Goal: Communication & Community: Answer question/provide support

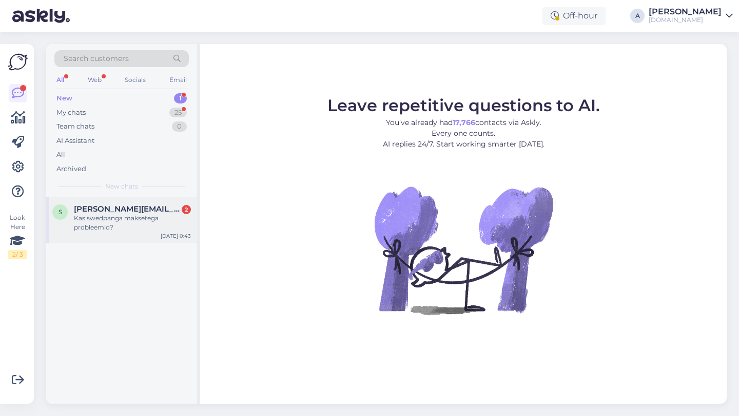
click at [125, 215] on div "Kas swedpanga maksetega probleemid?" at bounding box center [132, 223] width 117 height 18
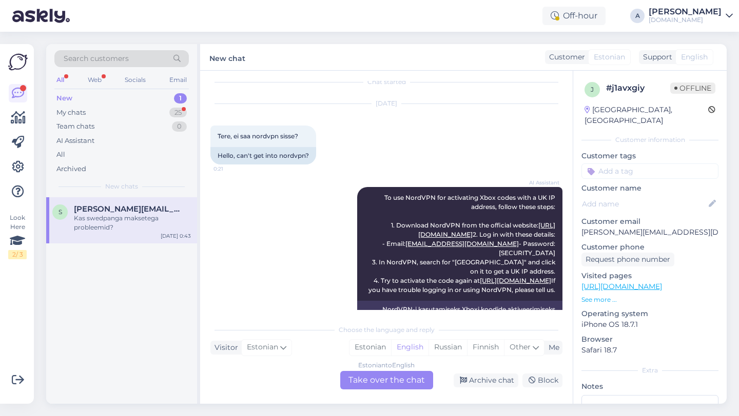
scroll to position [319, 0]
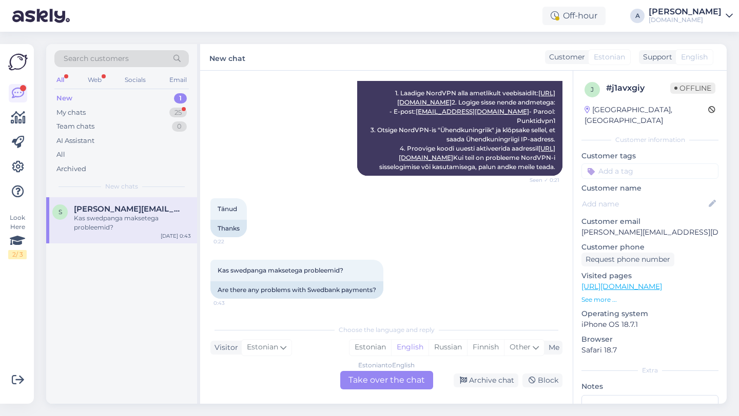
click at [394, 379] on div "Estonian to English Take over the chat" at bounding box center [386, 380] width 93 height 18
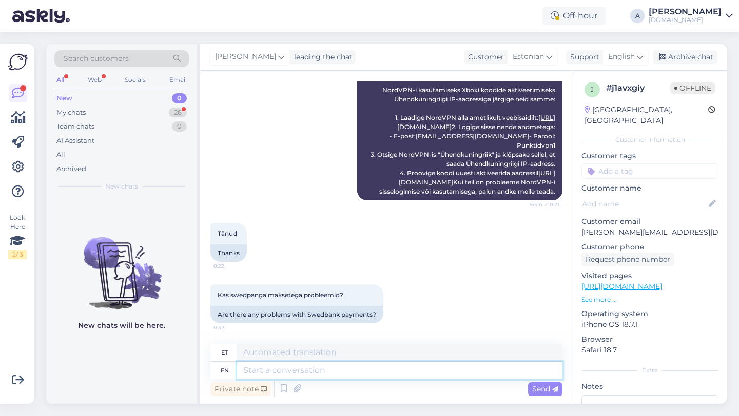
click at [315, 369] on textarea at bounding box center [399, 370] width 325 height 17
type textarea "Hey the"
type textarea "Hei"
type textarea "Hey there!"
type textarea "Tere!"
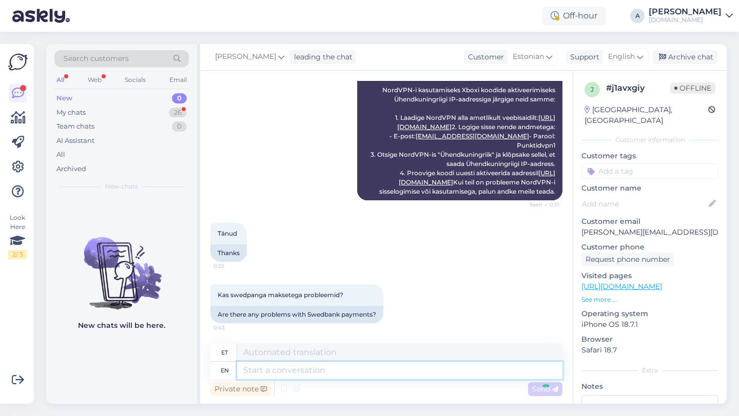
scroll to position [355, 0]
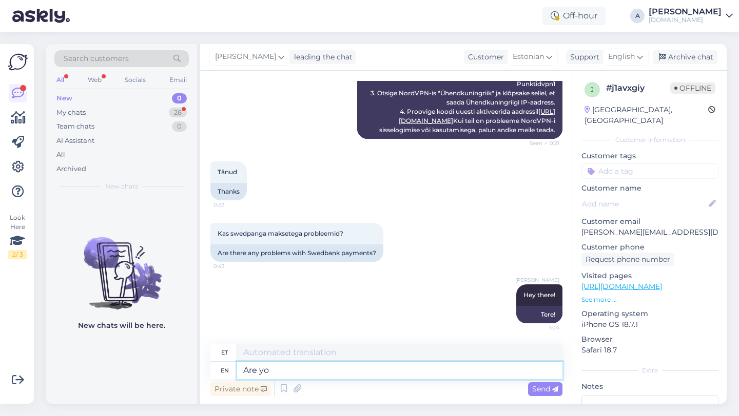
type textarea "Are yo"
type textarea "Are"
type textarea "Are yo ge"
type textarea "Kas sa oled"
type textarea "Are yo getting an e"
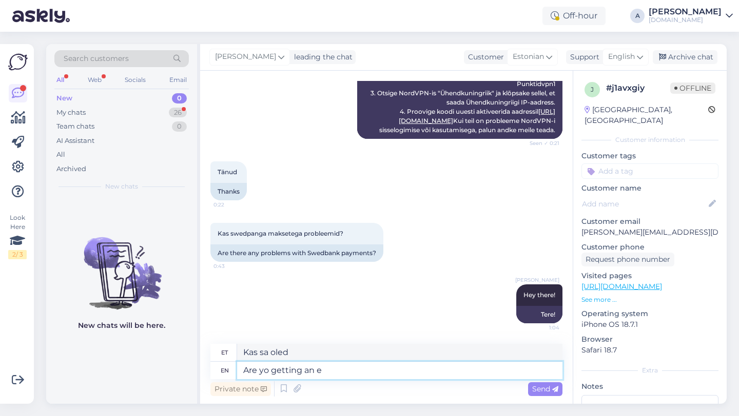
type textarea "Kas sa saad"
type textarea "Are yo getting an error me"
type textarea "Kas saate veateate"
type textarea "Are yo getting an error message?"
type textarea "Kas saate veateate?"
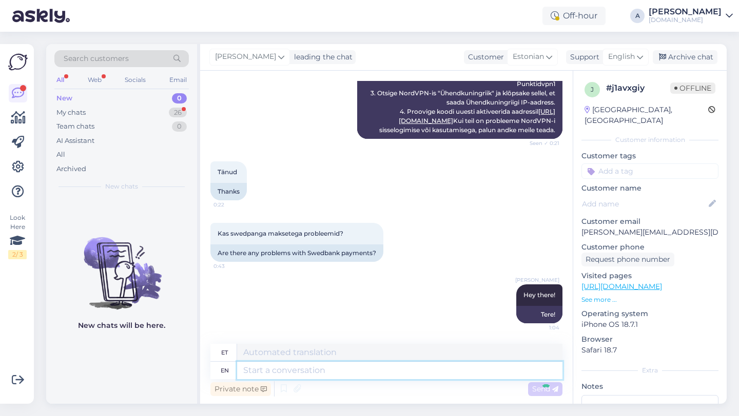
scroll to position [417, 0]
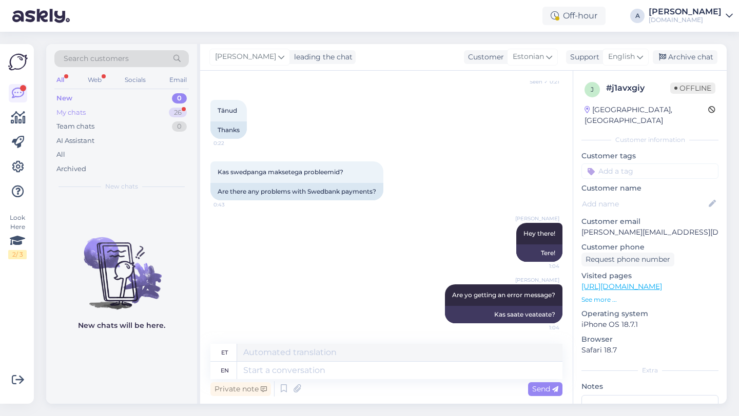
click at [178, 111] on div "26" at bounding box center [178, 113] width 18 height 10
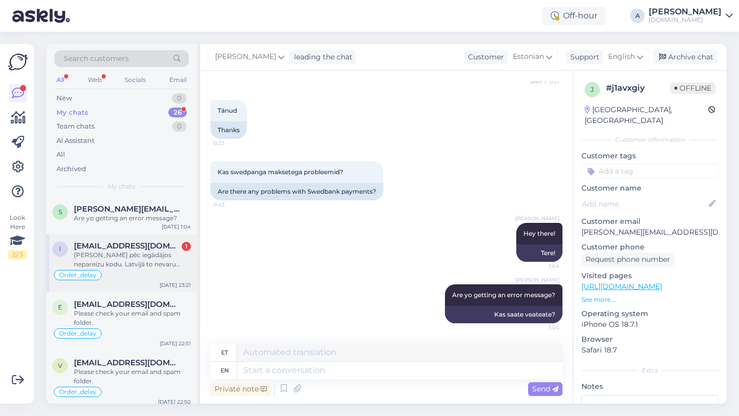
click at [143, 262] on div "Kļūdas pēc iegādājos nepareizu kodu. Latvijā to nevaru izmantot. Vēlos atgriezt…" at bounding box center [132, 260] width 117 height 18
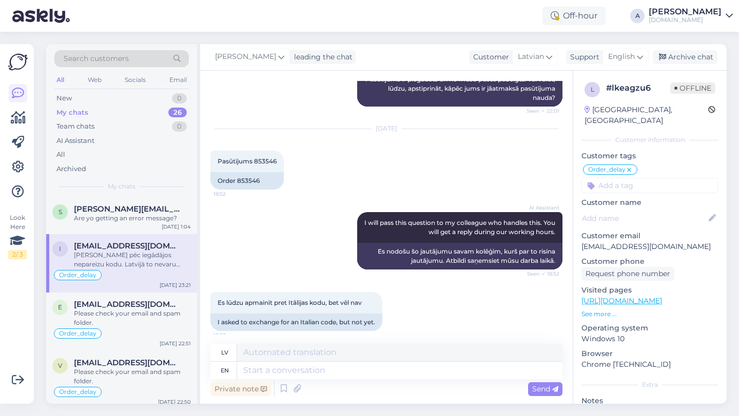
scroll to position [5261, 0]
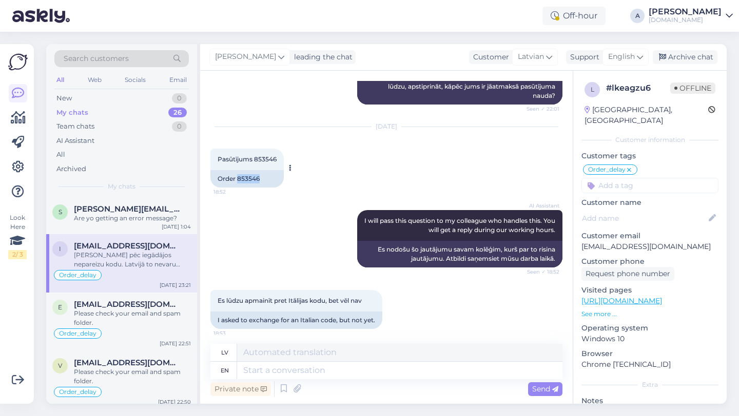
drag, startPoint x: 262, startPoint y: 206, endPoint x: 238, endPoint y: 206, distance: 24.1
click at [238, 188] on div "Order 853546" at bounding box center [246, 178] width 73 height 17
copy div "853546"
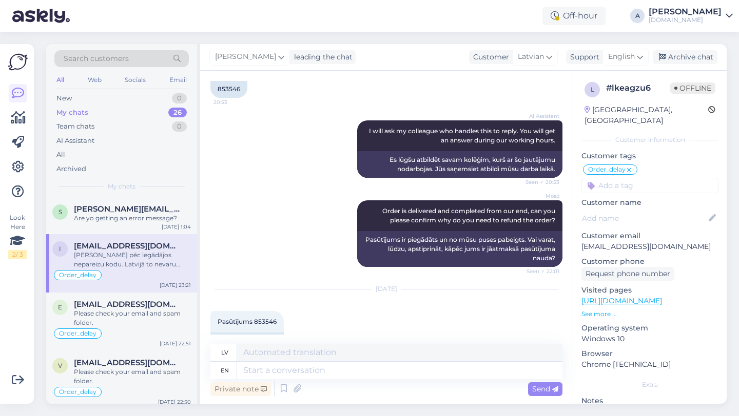
scroll to position [5516, 0]
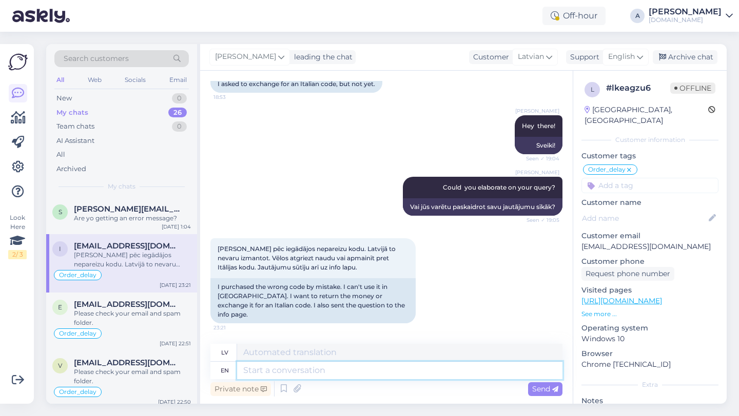
click at [290, 370] on textarea at bounding box center [399, 370] width 325 height 17
type textarea "Unfortnatel"
type textarea "Neveiksmīgs"
type textarea "Unfortnately, you a"
type textarea "Diemžēl,"
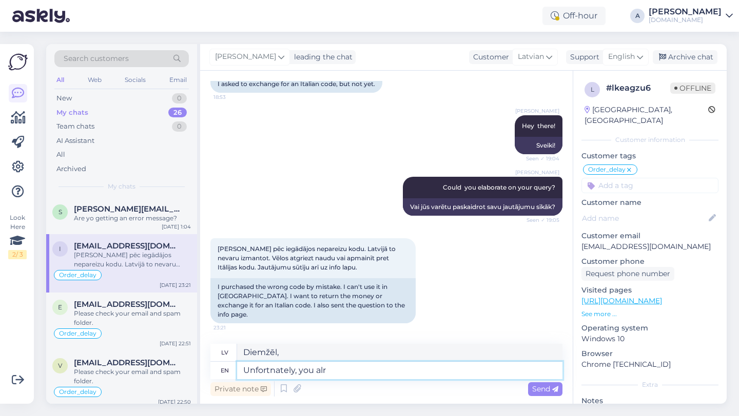
type textarea "Unfortnately, you alre"
type textarea "Diemžēl, tu"
type textarea "Unfortnately, you already o"
type textarea "Diemžēl, jūs jau"
type textarea "Unfortnately, you already opened the"
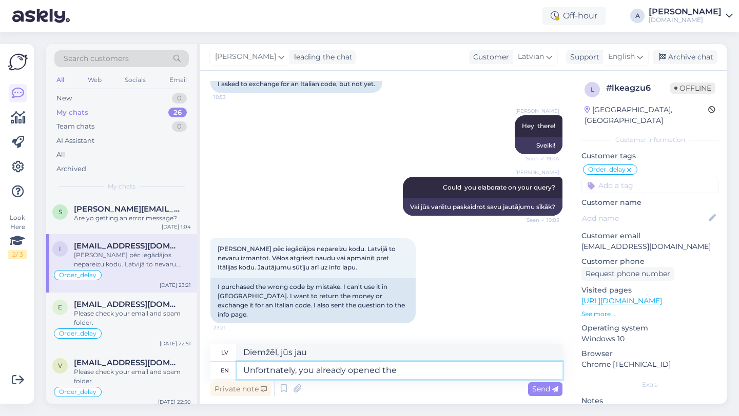
type textarea "Diemžēl jūs jau esat atvēris"
type textarea "Unfortnately, you already opened the codes."
type textarea "Diemžēl jūs jau esat atvēris kodus."
type textarea "Unfortunately, you already opened the codes."
click at [432, 375] on textarea "Unfortunately, you already opened the codes." at bounding box center [399, 370] width 325 height 17
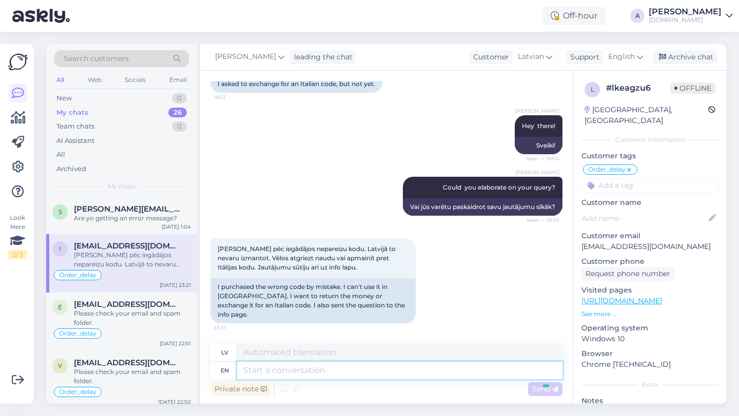
scroll to position [5599, 0]
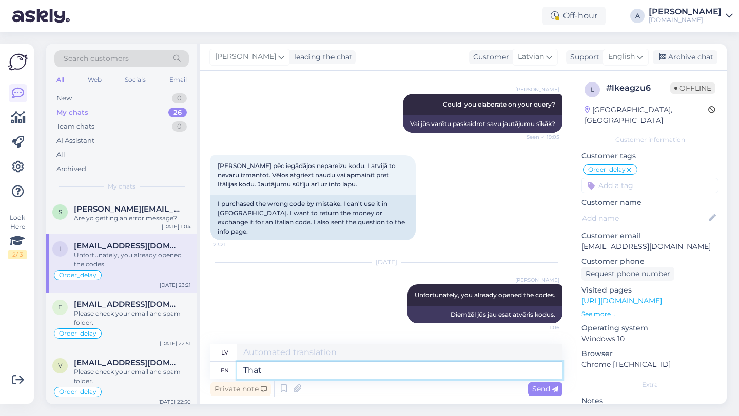
type textarea "That m"
type textarea "Tha"
type textarea "That mak"
type textarea "Tas"
type textarea "That makes i"
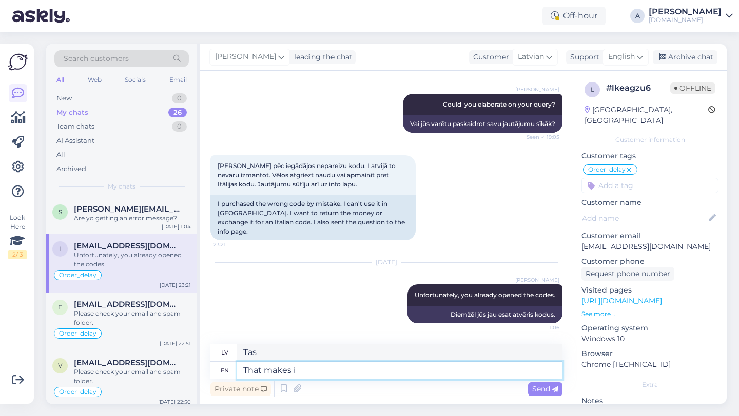
type textarea "Tas padara"
type textarea "That makes impossible to"
type textarea "Tas padara neiespējamu"
type textarea "That makes impossible to us"
type textarea "Tas padara mums neiespējamu"
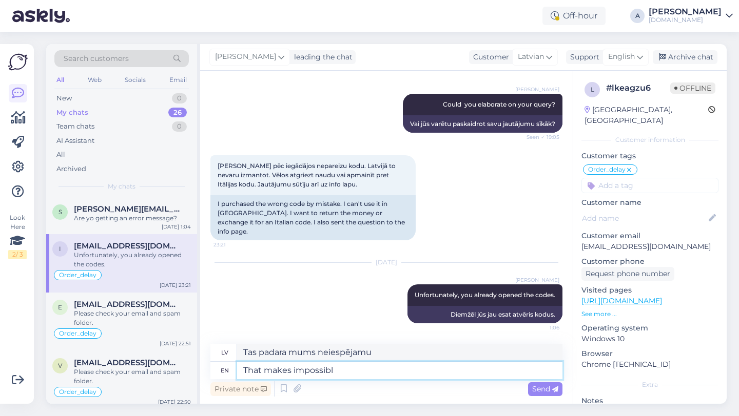
type textarea "That makes impossib"
type textarea "Tas padara neiespējamu"
type textarea "That m"
type textarea "Tas padara"
type textarea "T"
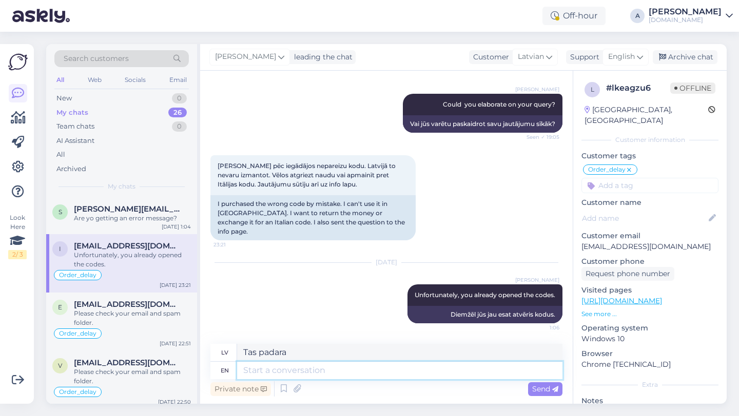
type textarea "Tas"
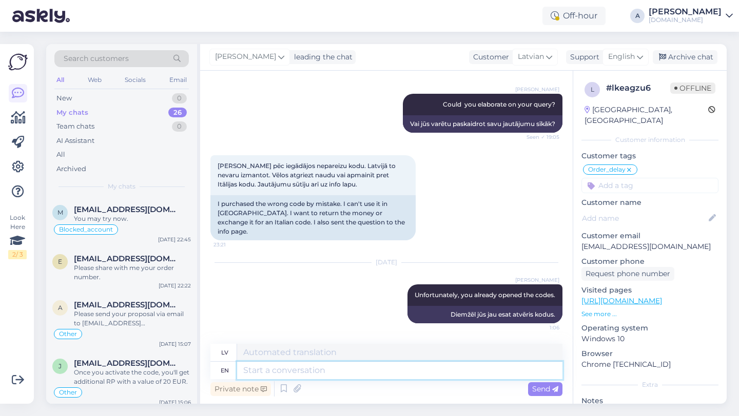
scroll to position [0, 0]
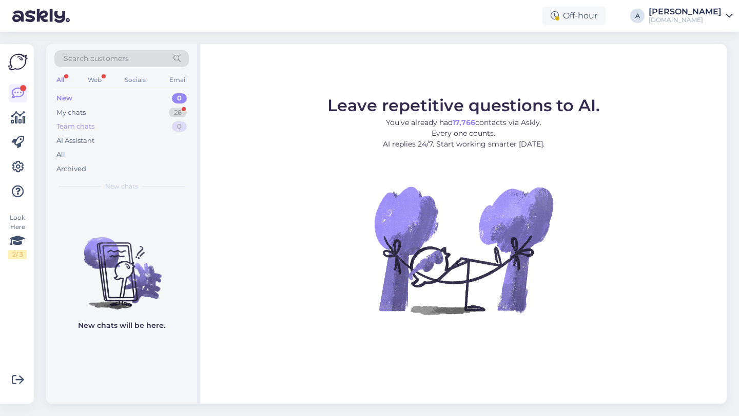
click at [152, 121] on div "Team chats 0" at bounding box center [121, 127] width 134 height 14
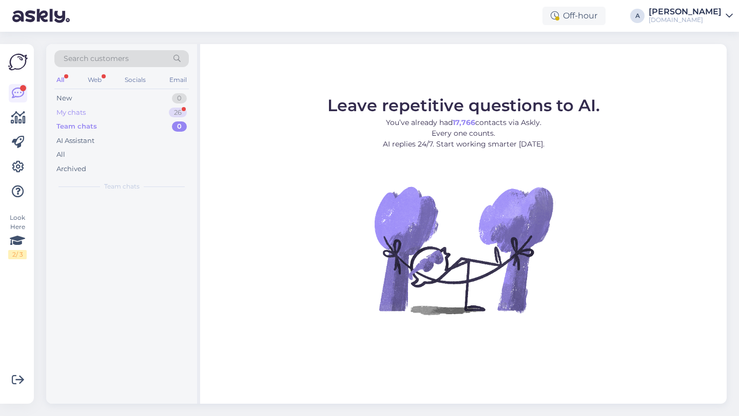
click at [151, 109] on div "My chats 26" at bounding box center [121, 113] width 134 height 14
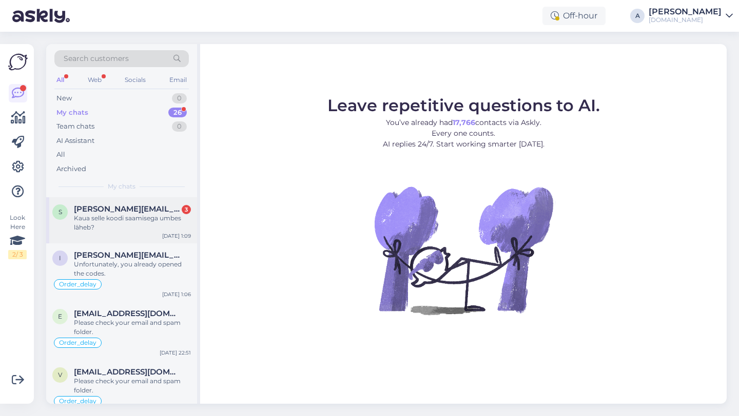
click at [131, 221] on div "Kaua selle koodi saamisega umbes läheb?" at bounding box center [132, 223] width 117 height 18
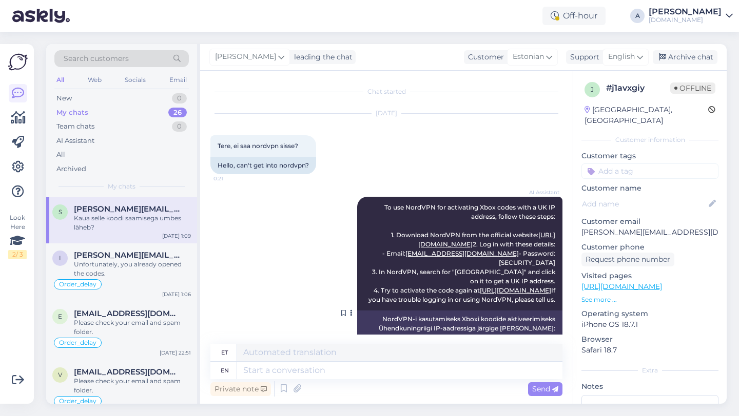
scroll to position [602, 0]
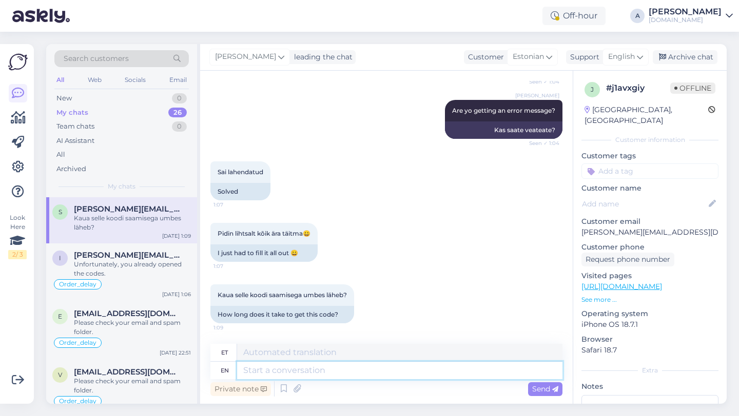
click at [319, 371] on textarea at bounding box center [399, 370] width 325 height 17
type textarea "Usually"
type textarea "Tavaliselt"
type textarea "Usually, 30 m"
type textarea "Tavaliselt, 30"
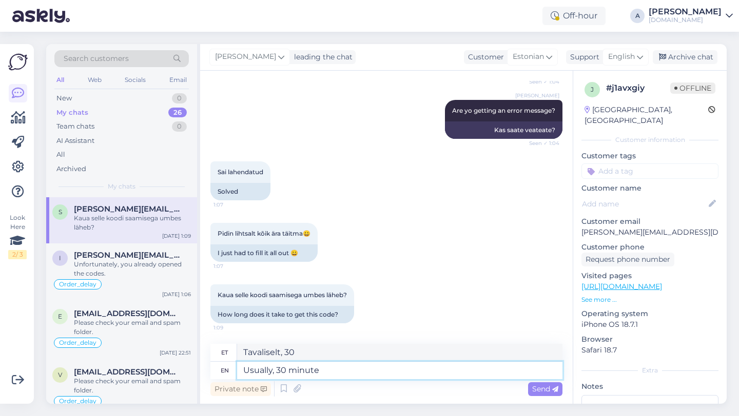
type textarea "Usually, 30 minutes"
type textarea "Tavaliselt 30 minutit"
type textarea "Usually, 30 minutes."
type textarea "Tavaliselt 30 minutit."
type textarea "Usually, 30 minutes. But some"
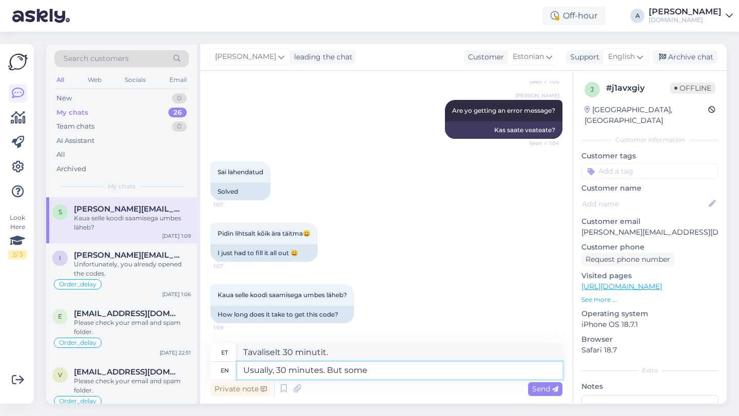
type textarea "Tavaliselt 30 minutit. Aga"
type textarea "Usually, 30 minutes. But sometimes"
type textarea "Tavaliselt 30 minutit. Aga vahel"
type textarea "Usually, 30 minutes. But sometimes it"
type textarea "Tavaliselt 30 minutit. Aga vahel ka"
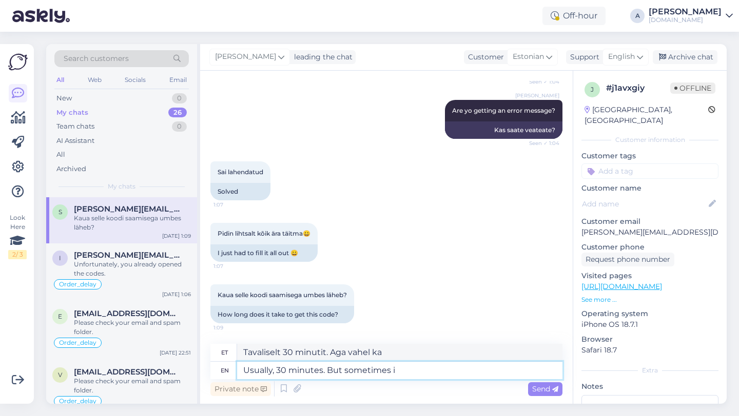
type textarea "Usually, 30 minutes. But sometimes"
type textarea "Tavaliselt 30 minutit. Aga vahel"
type textarea "Usually, 30 minutes. But sometimes a li"
type textarea "Tavaliselt 30 minutit. Aga vahel ka"
type textarea "Usually, 30 minutes. But sometimes a lille"
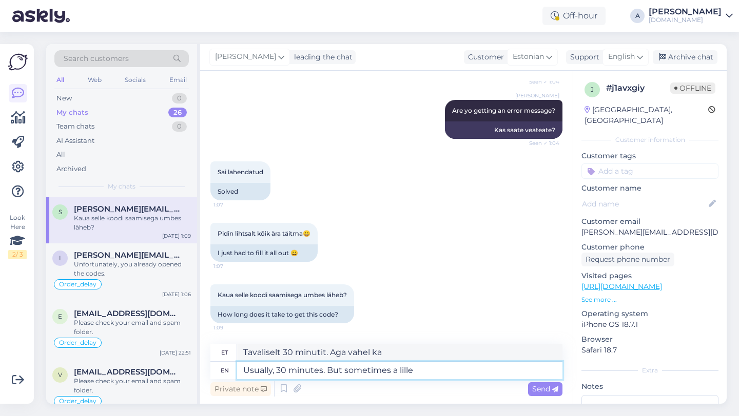
type textarea "Tavaliselt 30 minutit. Aga vahel ka natuke."
type textarea "Usually, 30 minutes. But sometimes a litle bit more."
type textarea "Tavaliselt 30 minutit. Aga vahel ka natuke rohkem."
type textarea "Usually, 30 minutes. But sometimes a litle bit more. You sho"
type textarea "Tavaliselt 30 minutit. Aga vahel ka natuke rohkem. Sina"
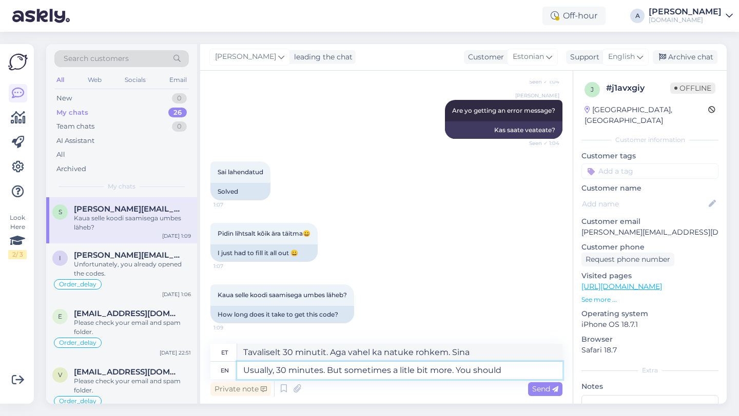
type textarea "Usually, 30 minutes. But sometimes a litle bit more. You should"
type textarea "Tavaliselt 30 minutit. Aga vahel ka veidi rohkem. Sa peaksid"
type textarea "Usually, 30 minutes. But sometimes a litle bit more. Y"
type textarea "Tavaliselt 30 minutit. Aga vahel ka natuke rohkem. Sina"
type textarea "Usually, 30 minutes. But sometimes a litle bit more."
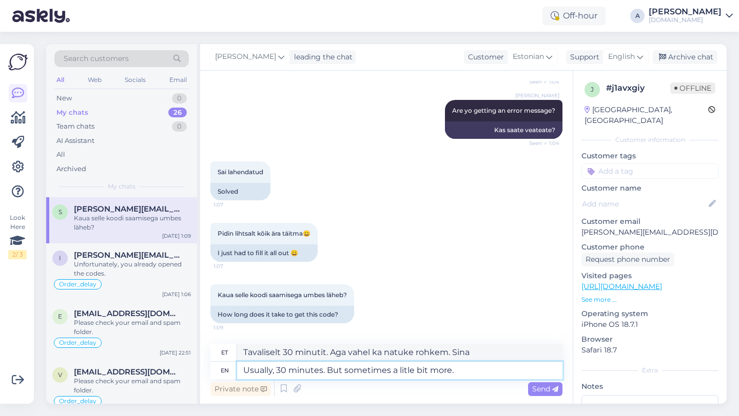
type textarea "Tavaliselt 30 minutit. Aga vahel ka natuke rohkem."
type textarea "Usually, 30 minutes. But sometimes a little bit more."
type textarea "Tavaliselt 30 minutit. Aga vahel natuke rohkem."
drag, startPoint x: 341, startPoint y: 370, endPoint x: 329, endPoint y: 370, distance: 12.3
click at [329, 370] on textarea "Usually, 30 minutes. But sometimes a little bit more." at bounding box center [399, 370] width 325 height 17
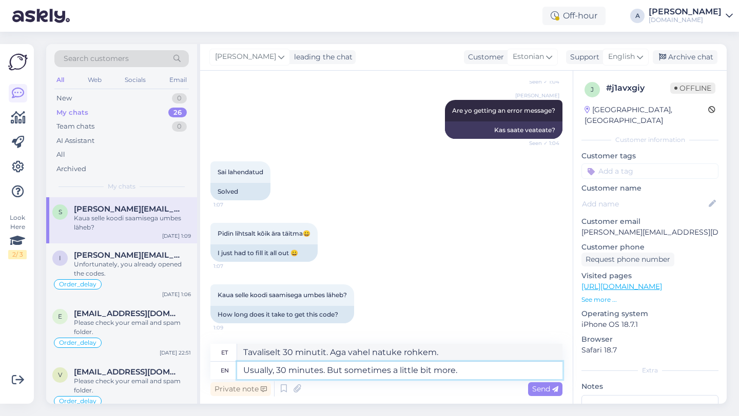
click at [458, 369] on textarea "Usually, 30 minutes. But sometimes a little bit more." at bounding box center [399, 370] width 325 height 17
drag, startPoint x: 458, startPoint y: 369, endPoint x: 328, endPoint y: 371, distance: 129.8
click at [328, 371] on textarea "Usually, 30 minutes. But sometimes a little bit more." at bounding box center [399, 370] width 325 height 17
type textarea "Usually, 30 minutes."
type textarea "Tavaliselt 30 minutit."
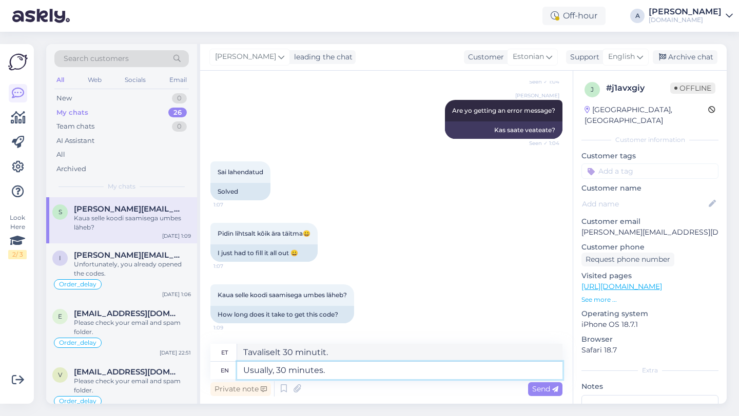
click at [243, 372] on textarea "Usually, 30 minutes." at bounding box center [399, 370] width 325 height 17
type textarea "During theUsually, 30 minutes."
type textarea "Tavaliselt 30 minuti jooksul."
type textarea "During the dayUsually, 30 minutes."
type textarea "Tavaliselt 30 minutit."
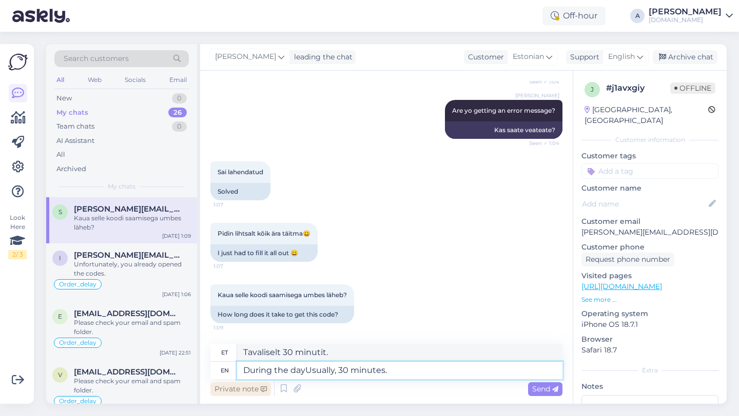
type textarea "During the day Usually, 30 minutes."
type textarea "Päeva jooksul Tavaliselt 30 minutit."
type textarea "During the day buUsually, 30 minutes."
type textarea "Päeva jooksul... Tavaliselt 30 minutit."
click at [323, 372] on textarea "During the day buUsually, 30 minutes." at bounding box center [399, 370] width 325 height 17
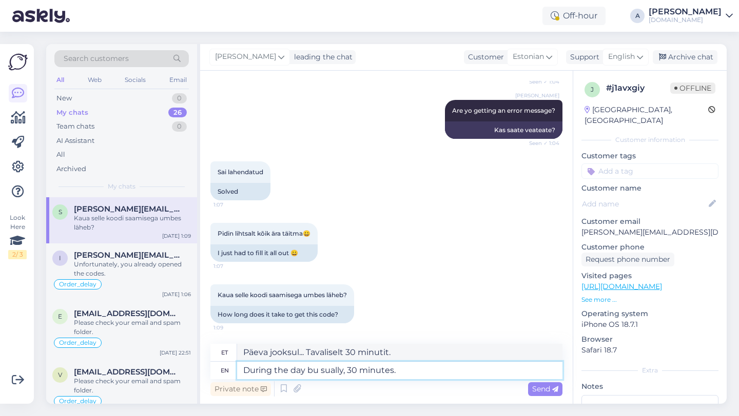
type textarea "During the day bu usually, 30 minutes."
type textarea "Päeval, aga tavaliselt 30 minutit."
click at [317, 371] on textarea "During the day bu usually, 30 minutes." at bounding box center [399, 370] width 325 height 17
type textarea "During the day but usually, 30 minutes."
click at [546, 392] on span "Send" at bounding box center [545, 389] width 26 height 9
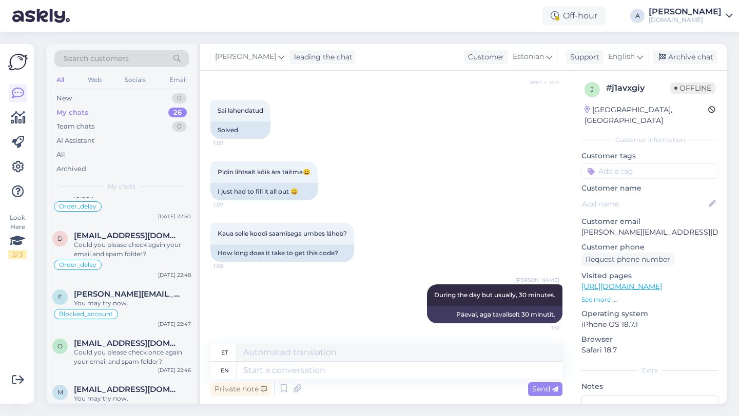
scroll to position [0, 0]
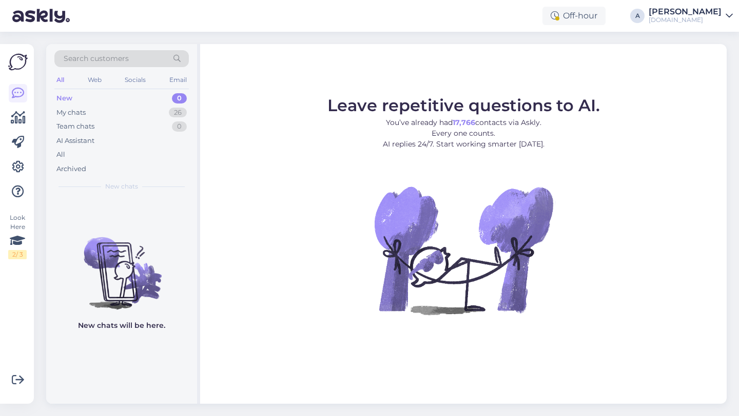
click at [286, 241] on figure "Leave repetitive questions to AI. You’ve already had 17,766 contacts via Askly.…" at bounding box center [463, 219] width 508 height 245
click at [173, 109] on div "26" at bounding box center [178, 113] width 18 height 10
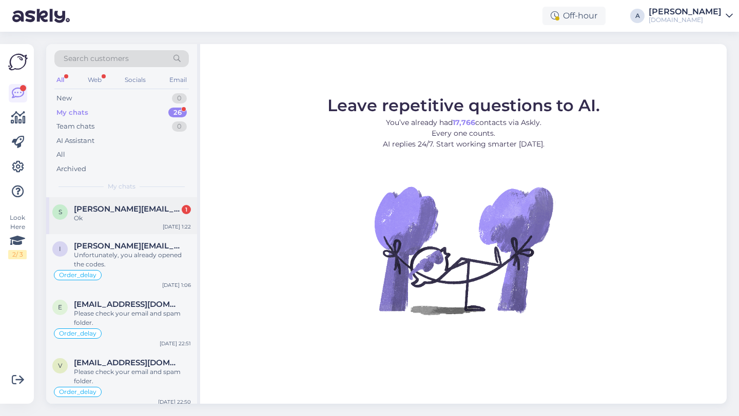
click at [162, 210] on div "[PERSON_NAME][EMAIL_ADDRESS][DOMAIN_NAME] 1" at bounding box center [132, 209] width 117 height 9
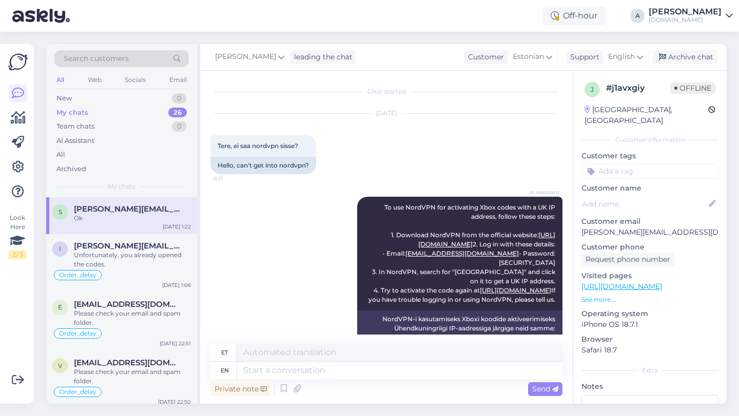
scroll to position [725, 0]
